Goal: Browse casually

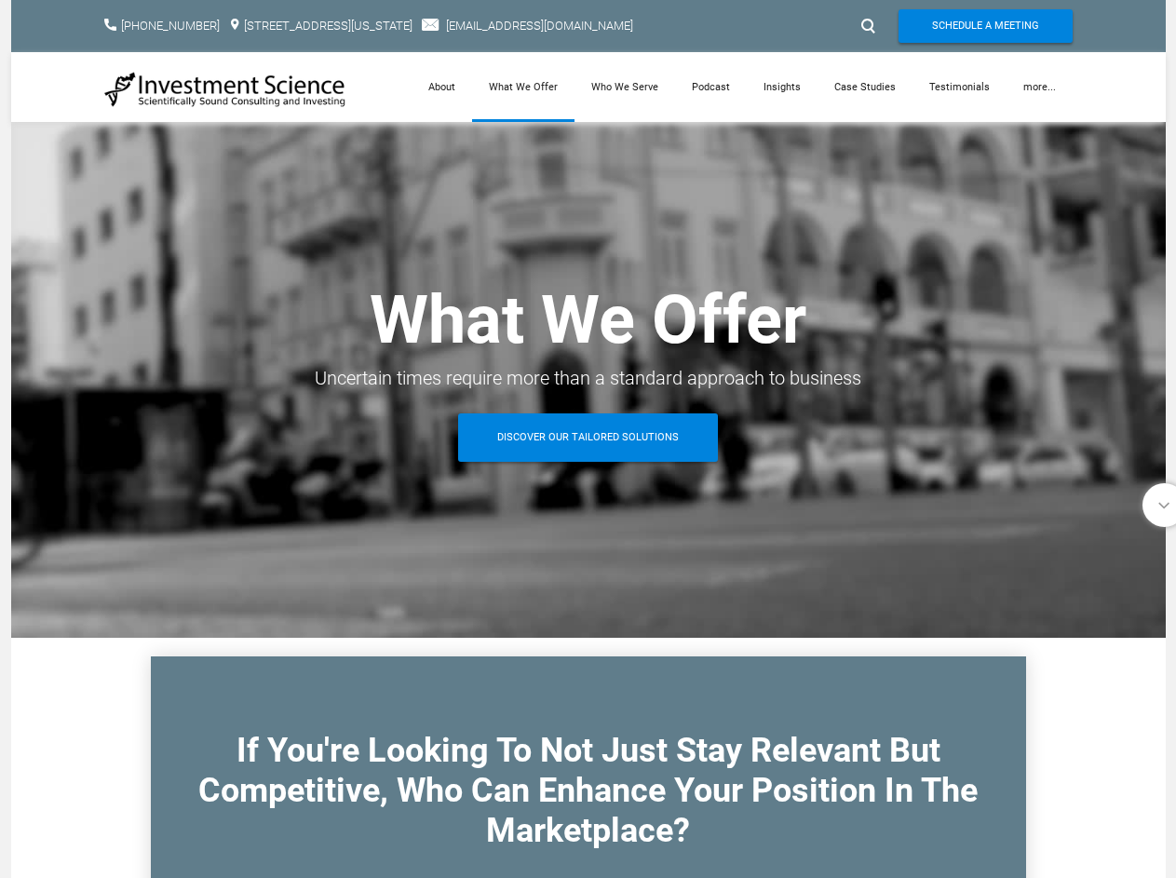
click at [866, 26] on div at bounding box center [866, 26] width 28 height 30
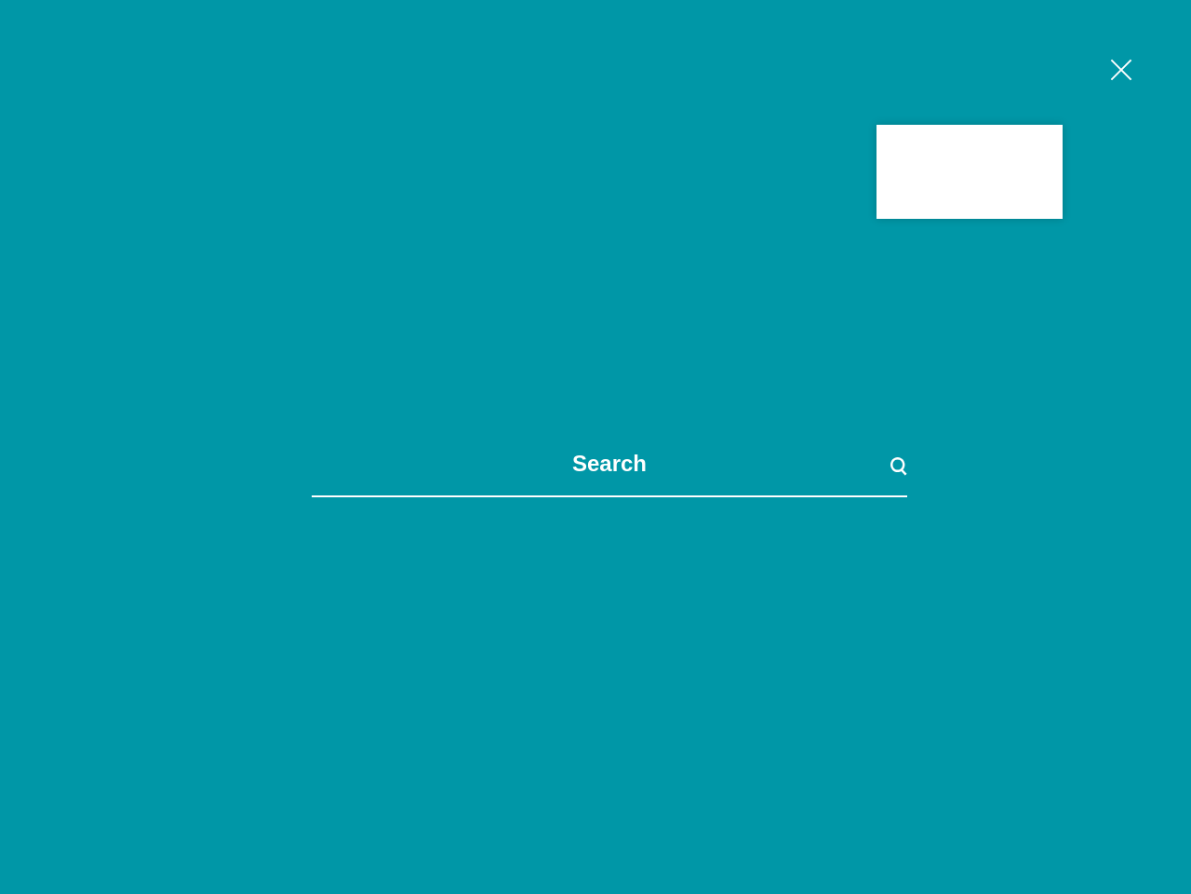
click at [1039, 87] on link "more..." at bounding box center [1047, 87] width 66 height 70
click at [1153, 505] on span at bounding box center [609, 447] width 1191 height 894
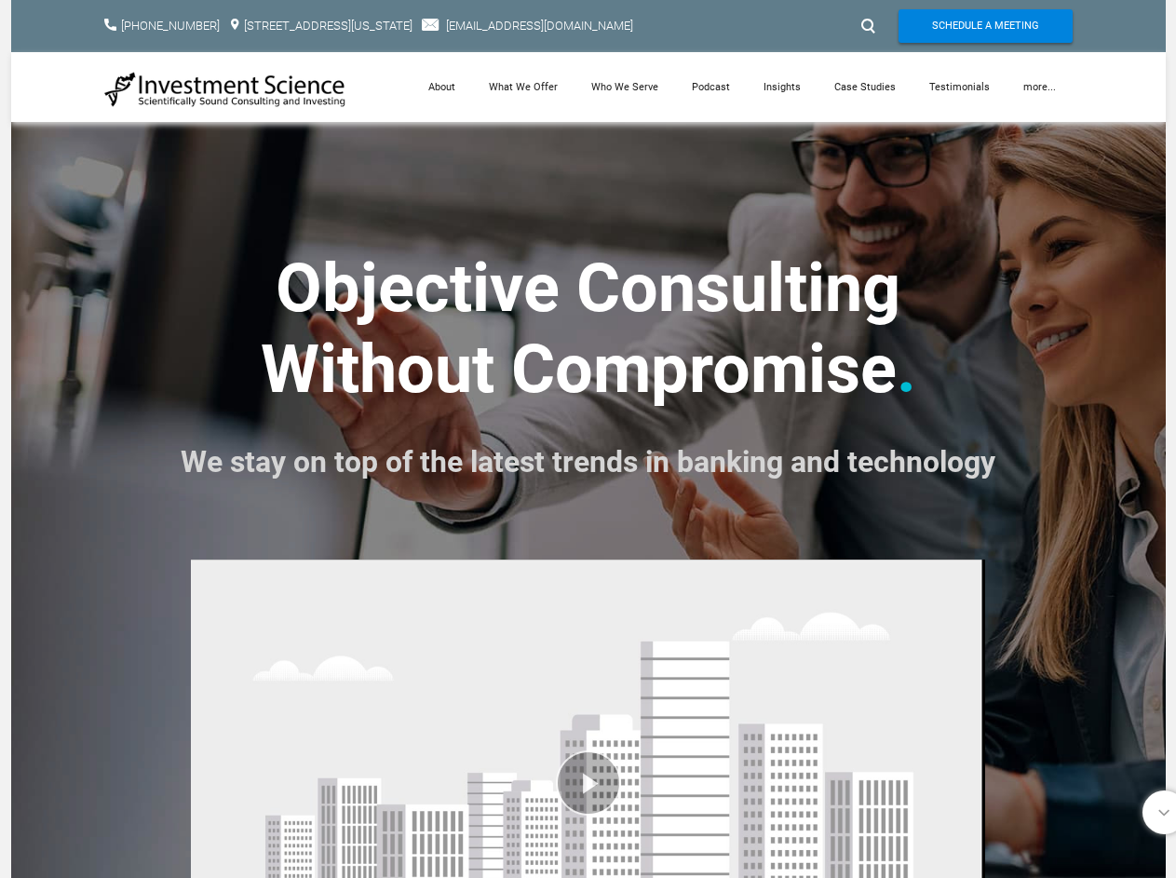
click at [587, 438] on strong ". We stay on top of the latest trends in banking and technology" at bounding box center [588, 409] width 814 height 159
click at [866, 26] on div at bounding box center [866, 26] width 28 height 30
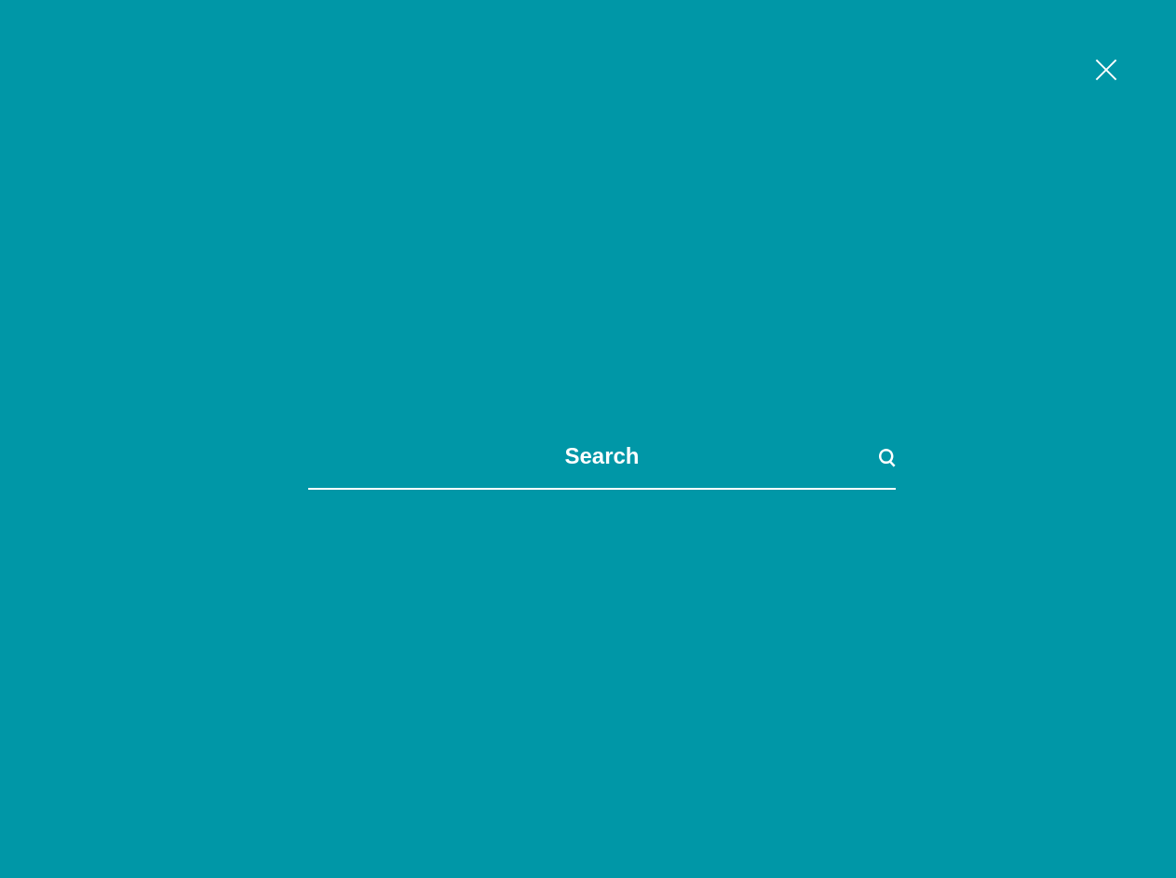
click at [1039, 87] on link "more..." at bounding box center [1039, 87] width 66 height 70
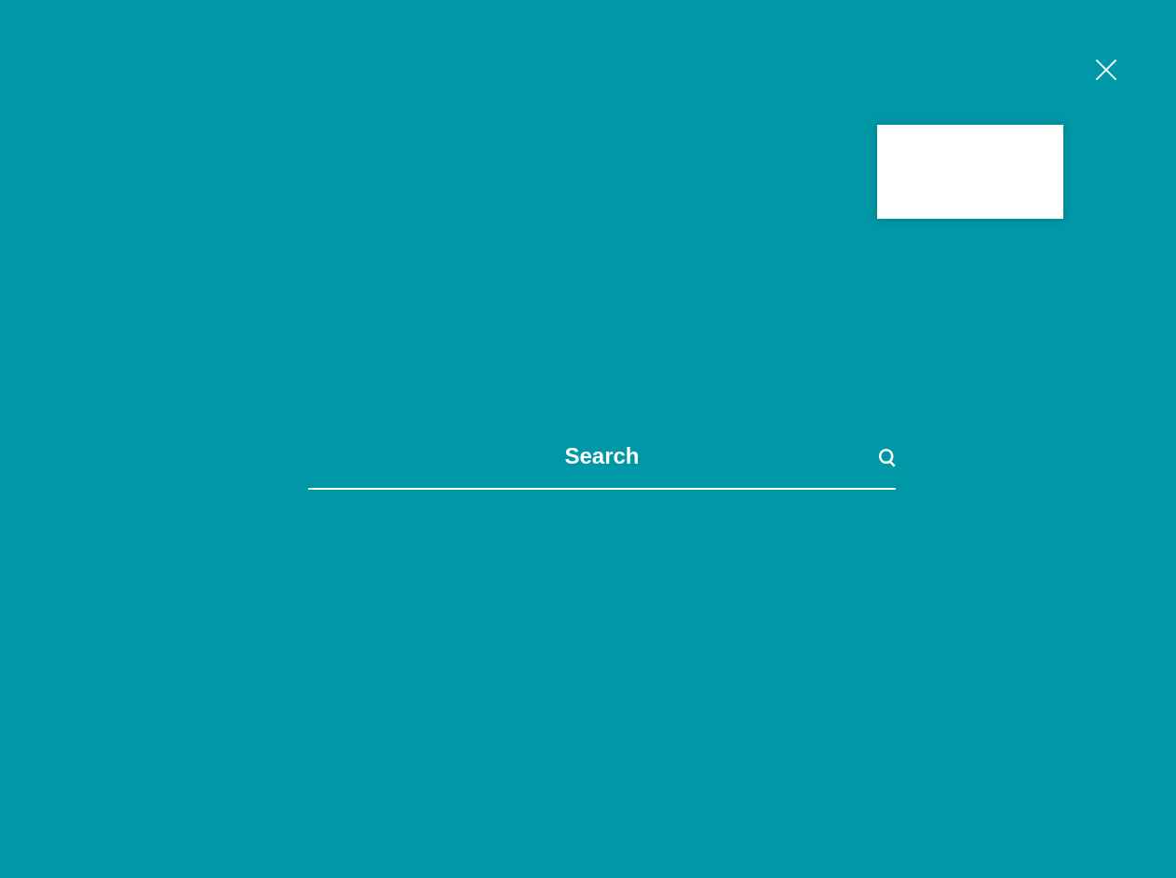
click at [587, 712] on span at bounding box center [602, 439] width 1176 height 878
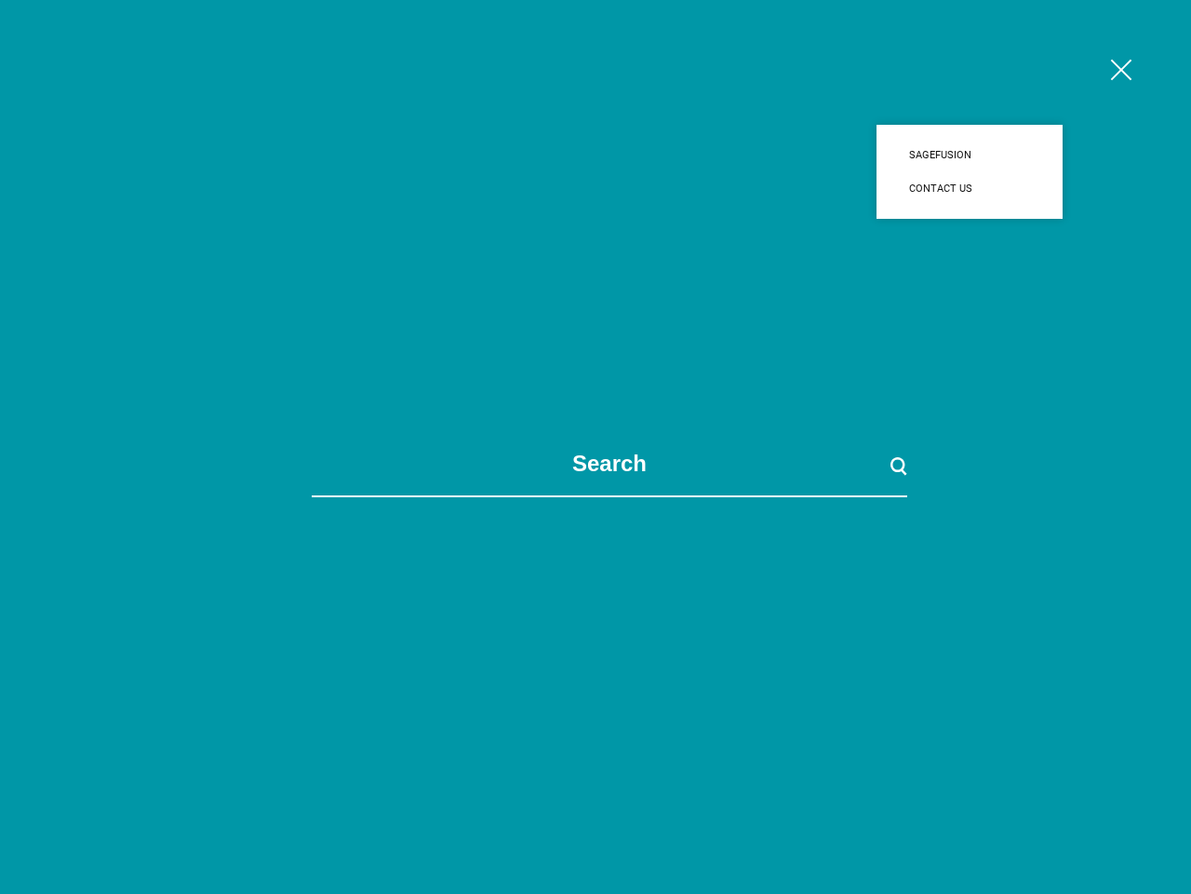
click at [587, 712] on span at bounding box center [609, 447] width 1191 height 894
click at [1153, 812] on span at bounding box center [609, 447] width 1191 height 894
